Goal: Task Accomplishment & Management: Manage account settings

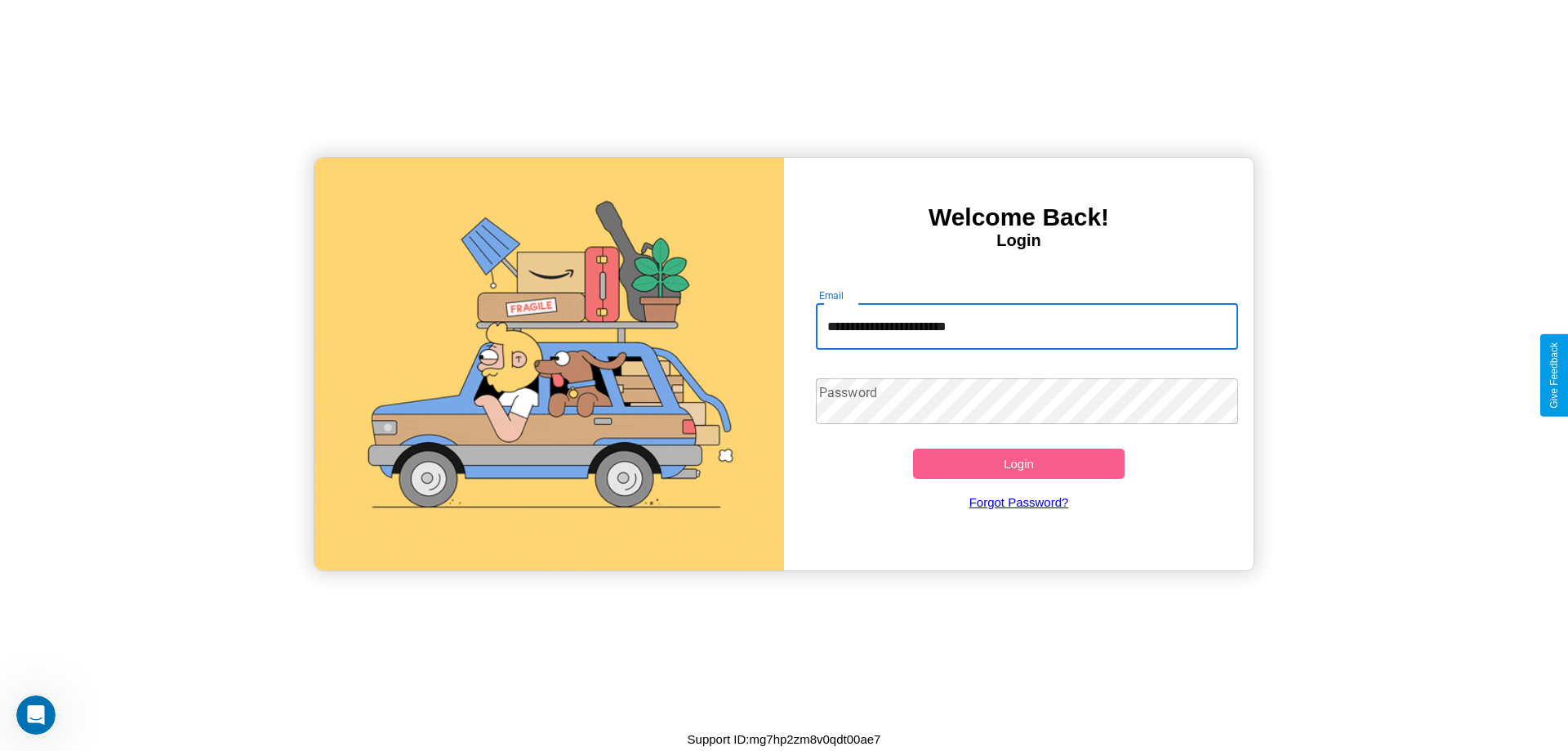
type input "**********"
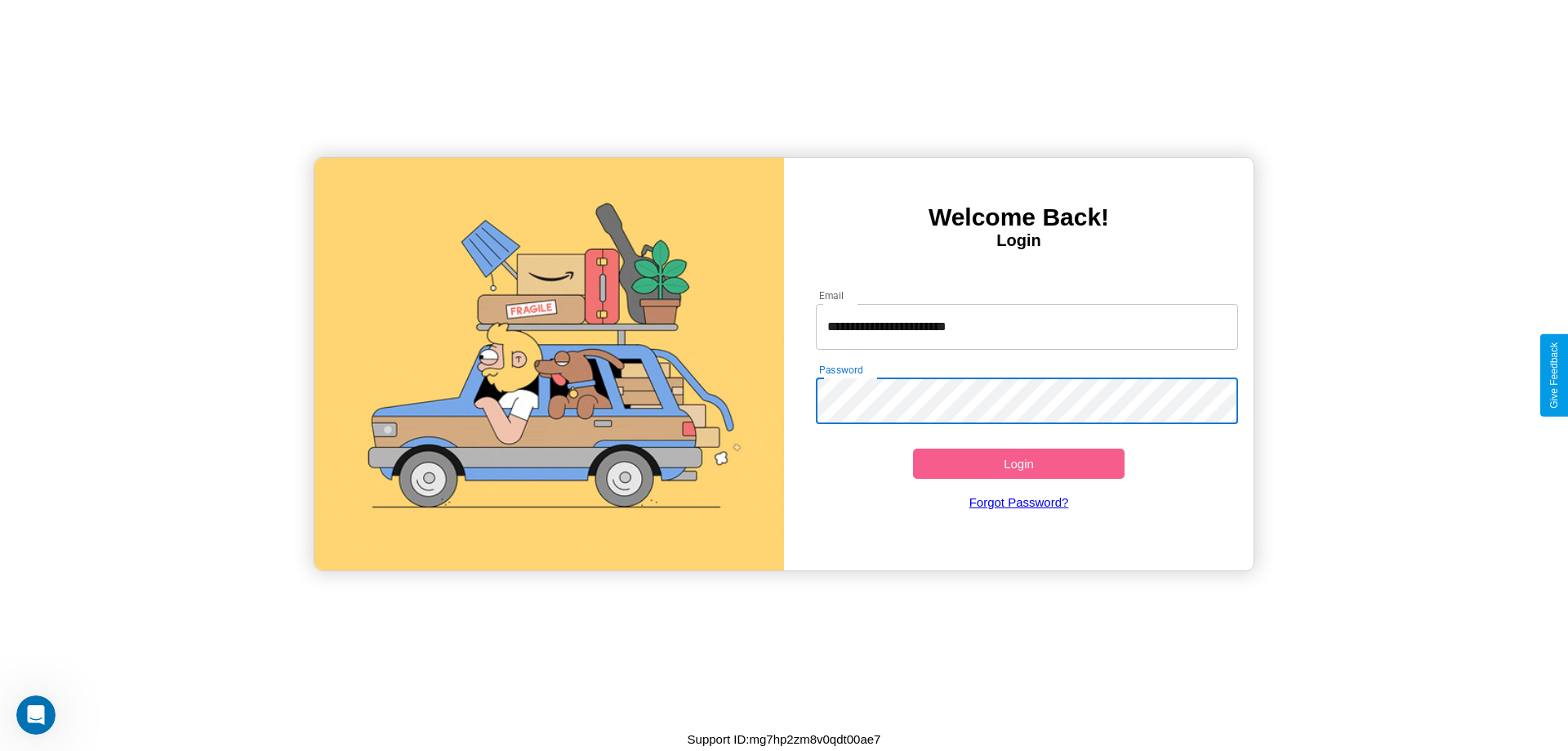
click at [1019, 463] on button "Login" at bounding box center [1019, 463] width 212 height 30
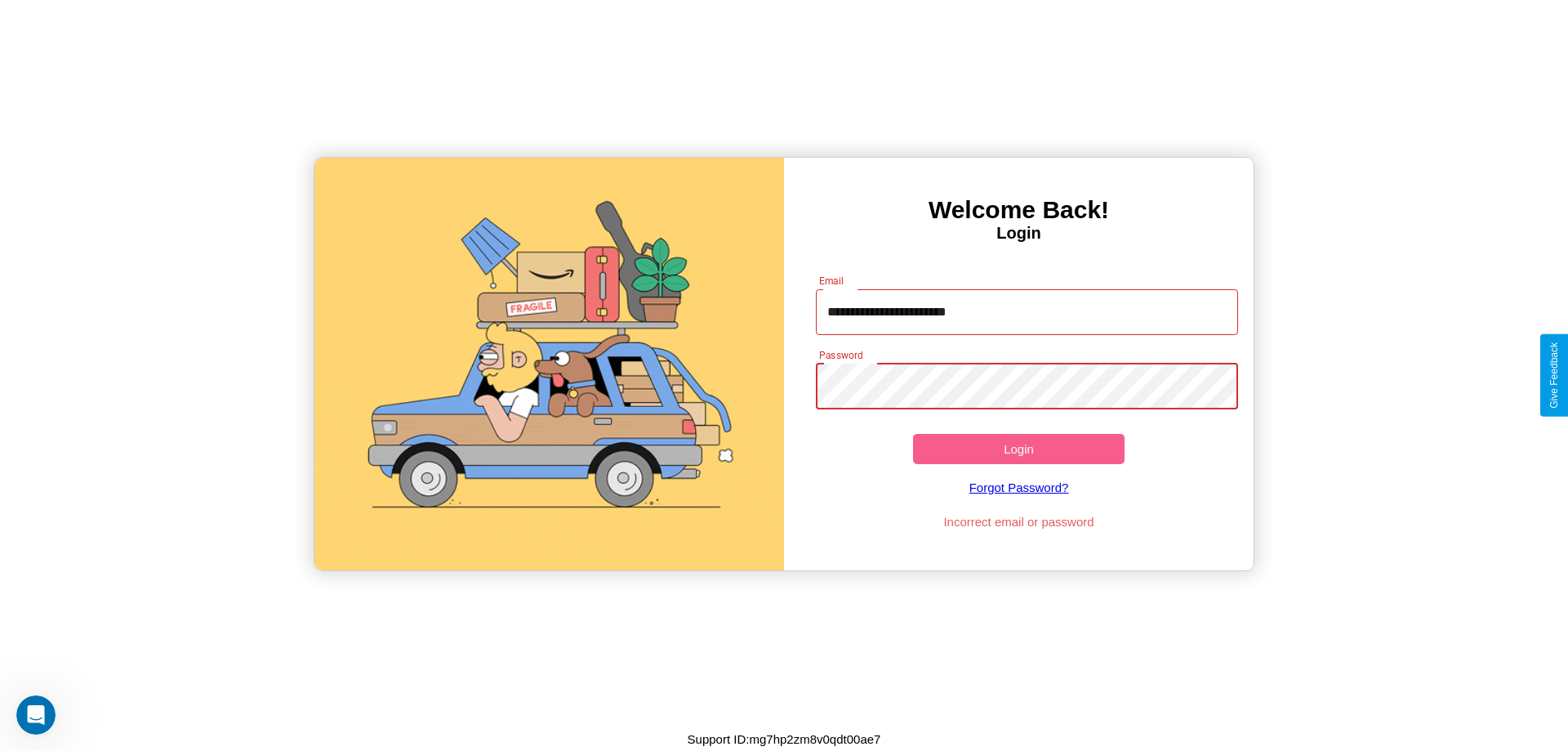
click at [1019, 448] on button "Login" at bounding box center [1019, 448] width 212 height 30
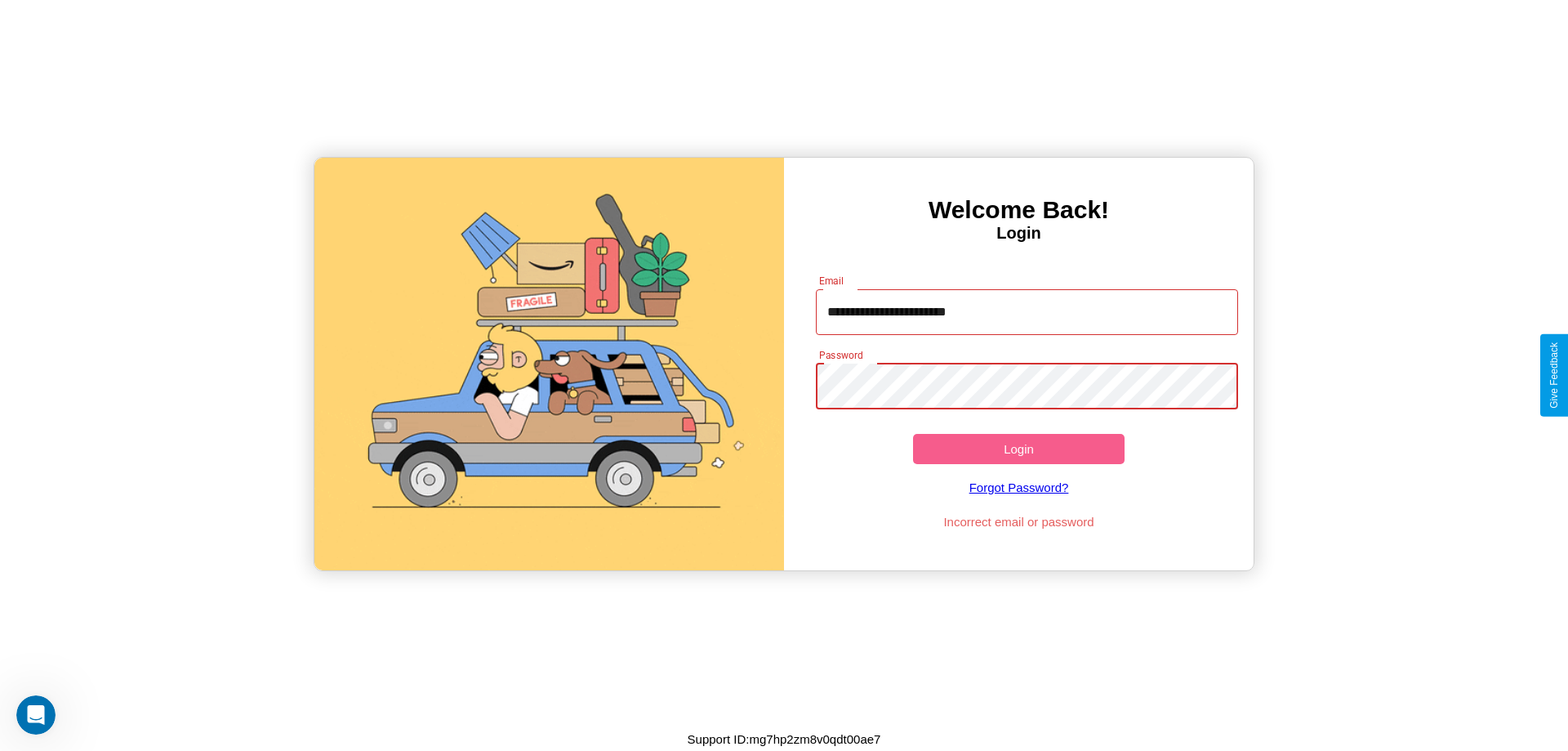
click at [1019, 448] on button "Login" at bounding box center [1019, 448] width 212 height 30
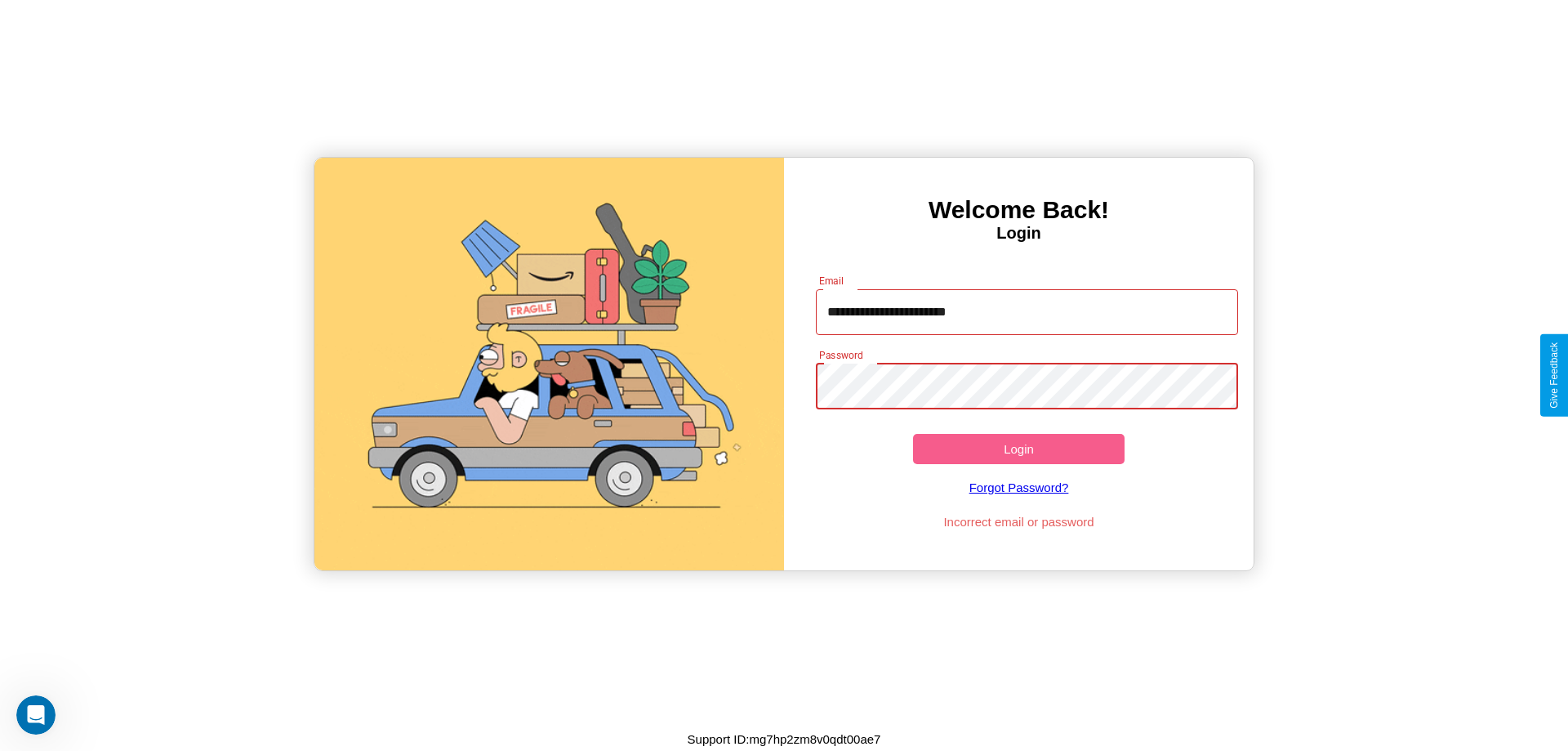
click at [1019, 448] on button "Login" at bounding box center [1019, 448] width 212 height 30
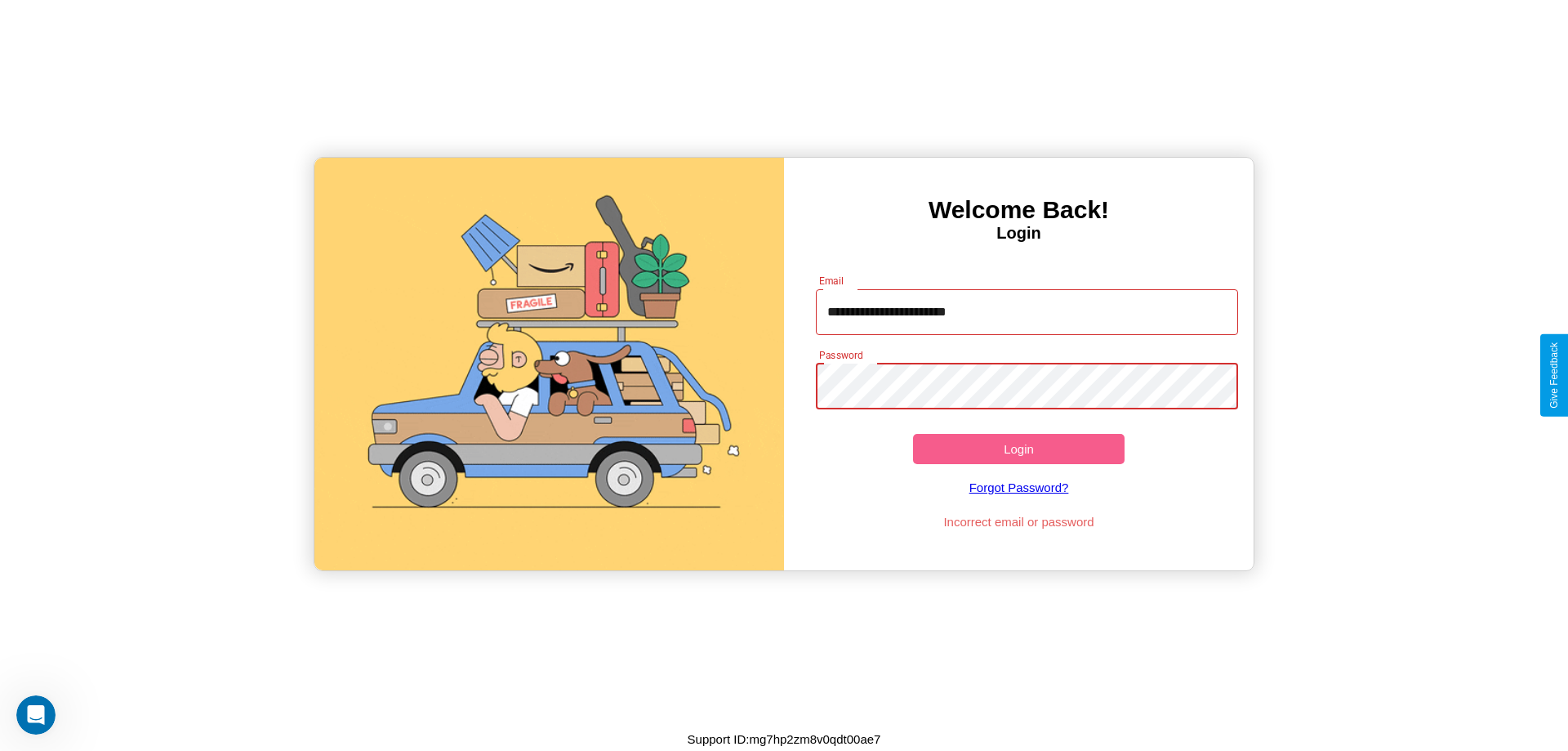
click at [1019, 448] on button "Login" at bounding box center [1019, 448] width 212 height 30
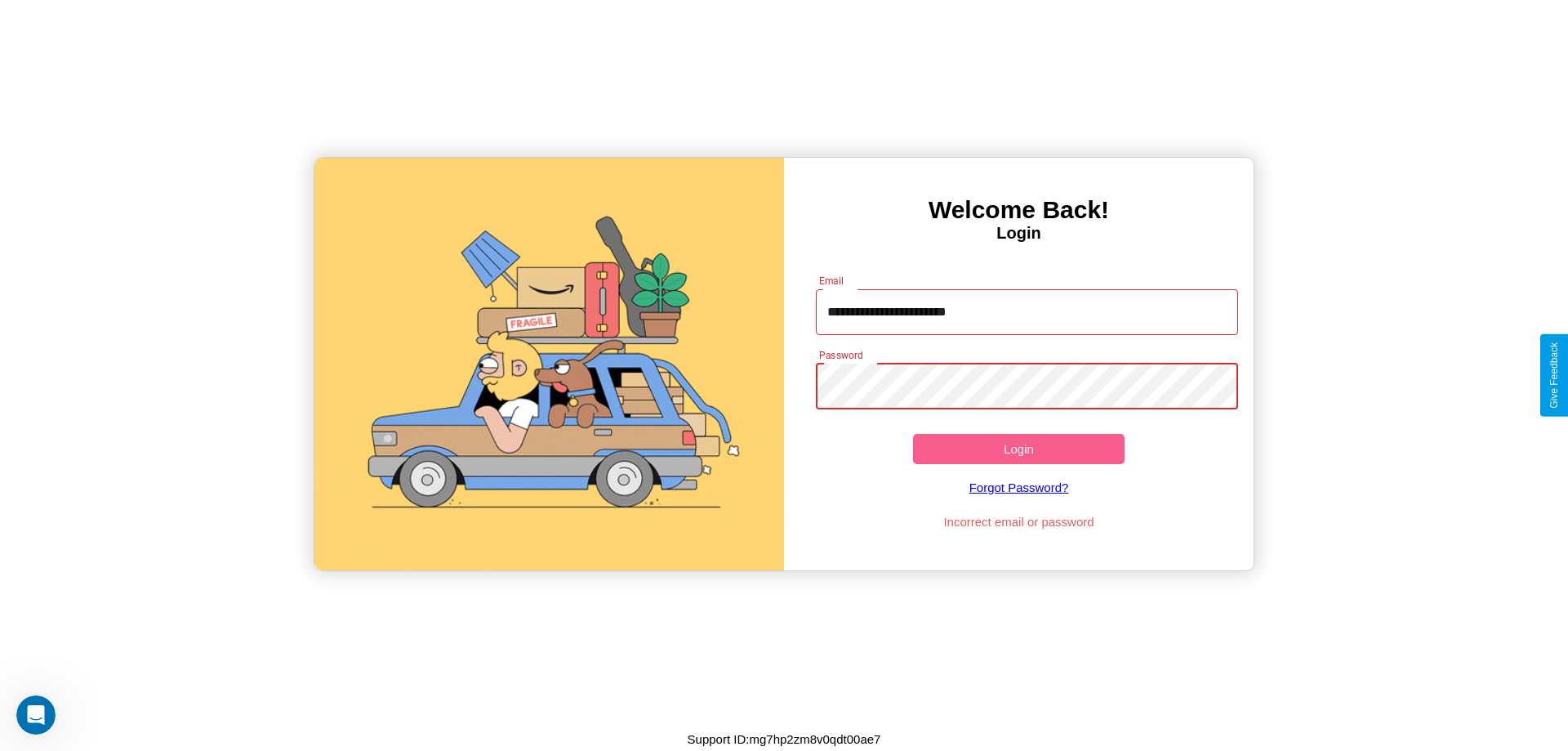
click at [1019, 448] on button "Login" at bounding box center [1019, 448] width 212 height 30
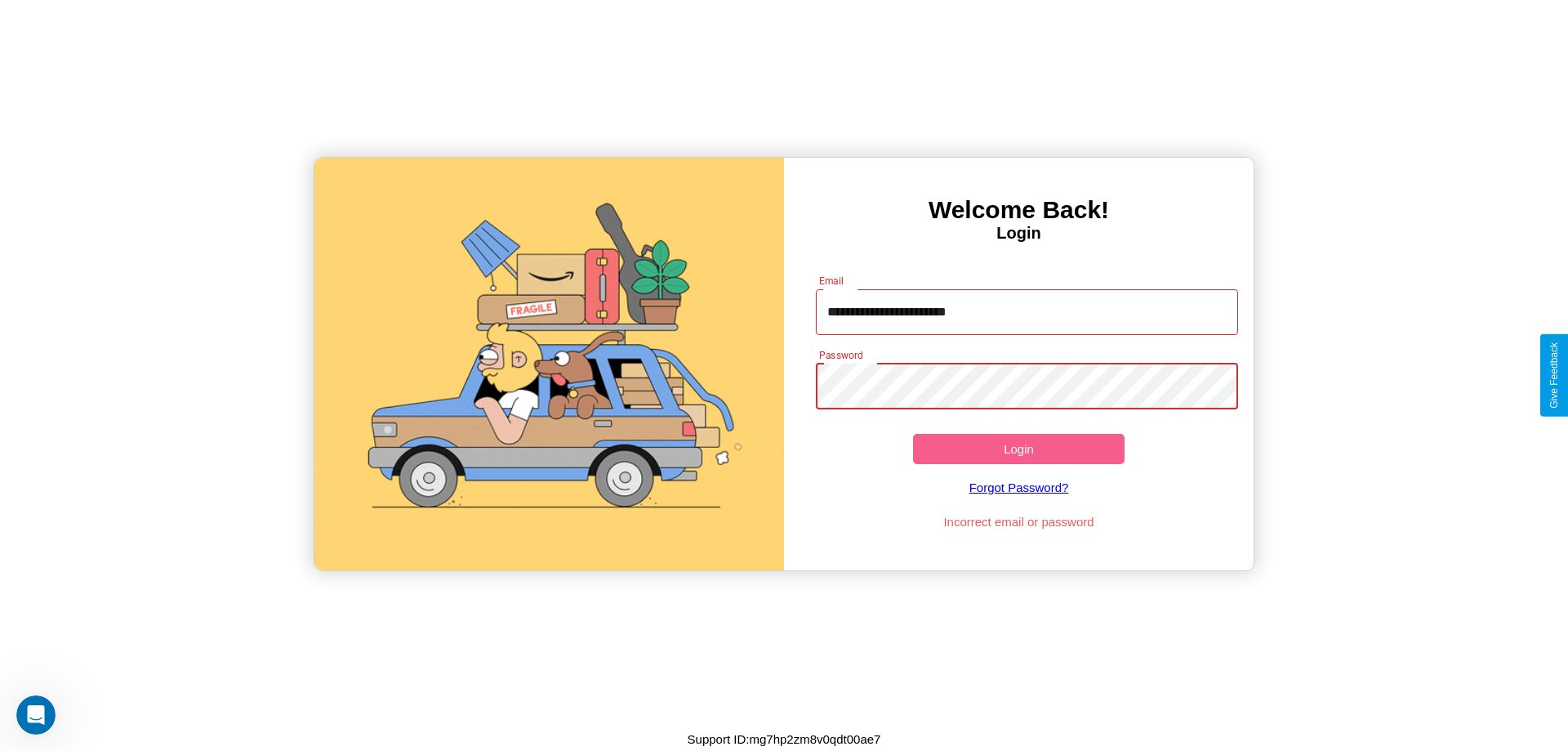
click at [1019, 448] on button "Login" at bounding box center [1019, 448] width 212 height 30
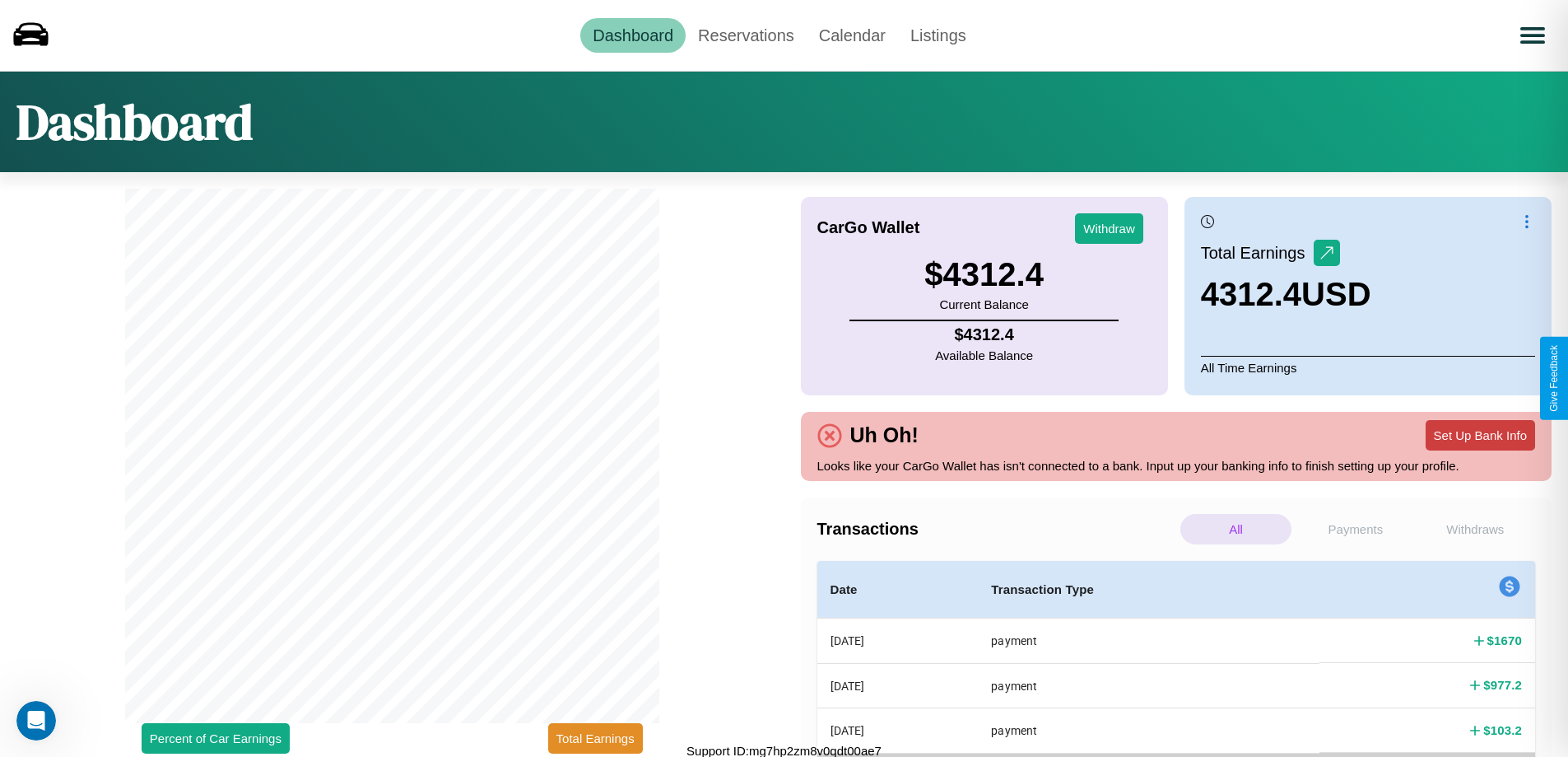
click at [1480, 435] on button "Set Up Bank Info" at bounding box center [1481, 435] width 110 height 30
